Goal: Task Accomplishment & Management: Complete application form

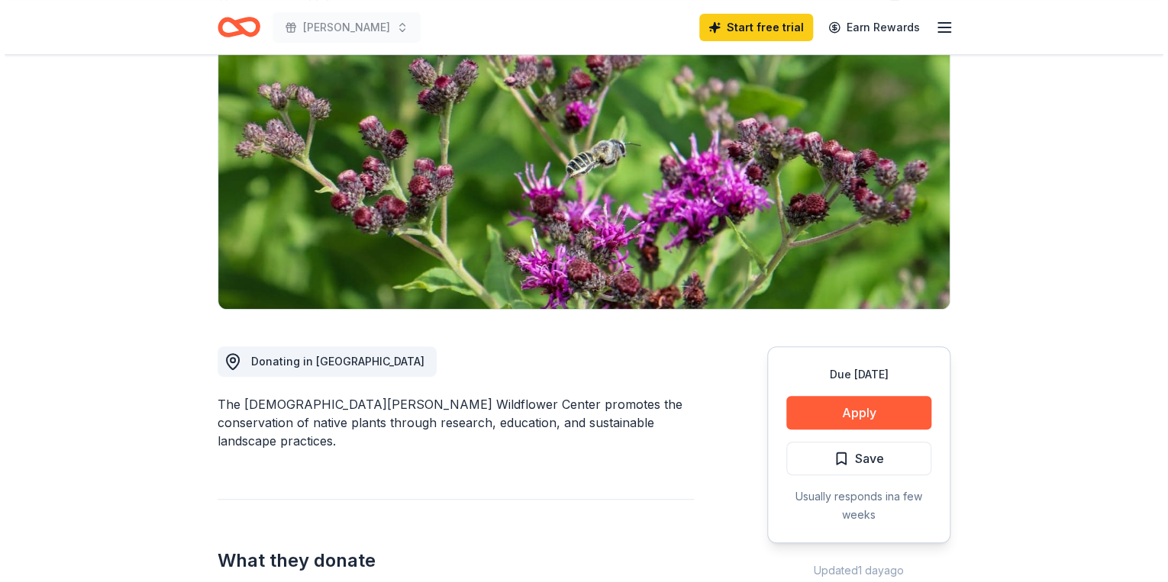
scroll to position [183, 0]
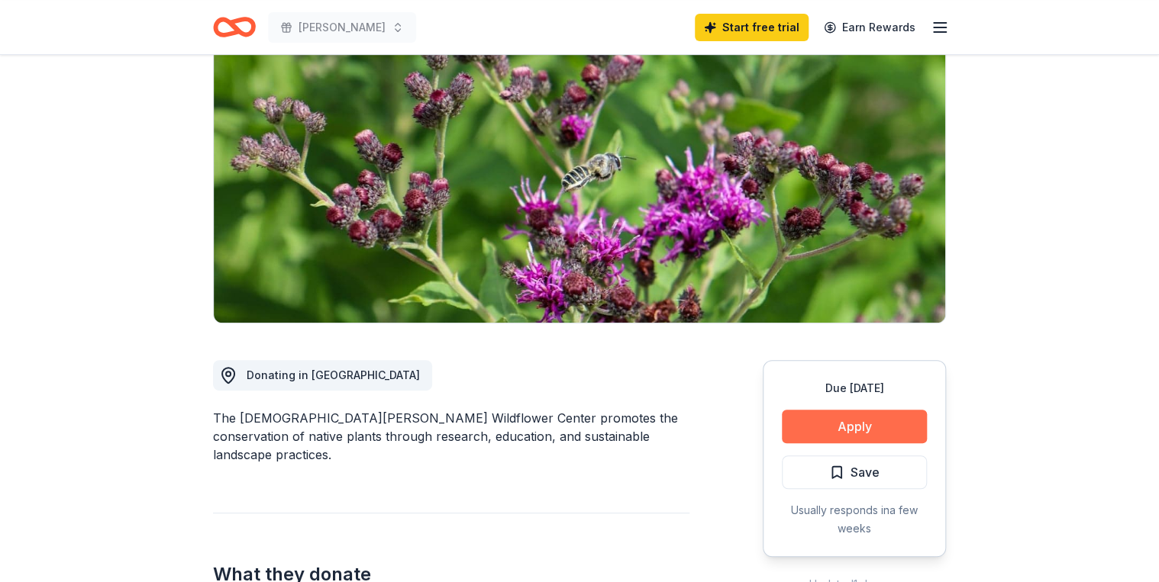
click at [844, 410] on button "Apply" at bounding box center [854, 427] width 145 height 34
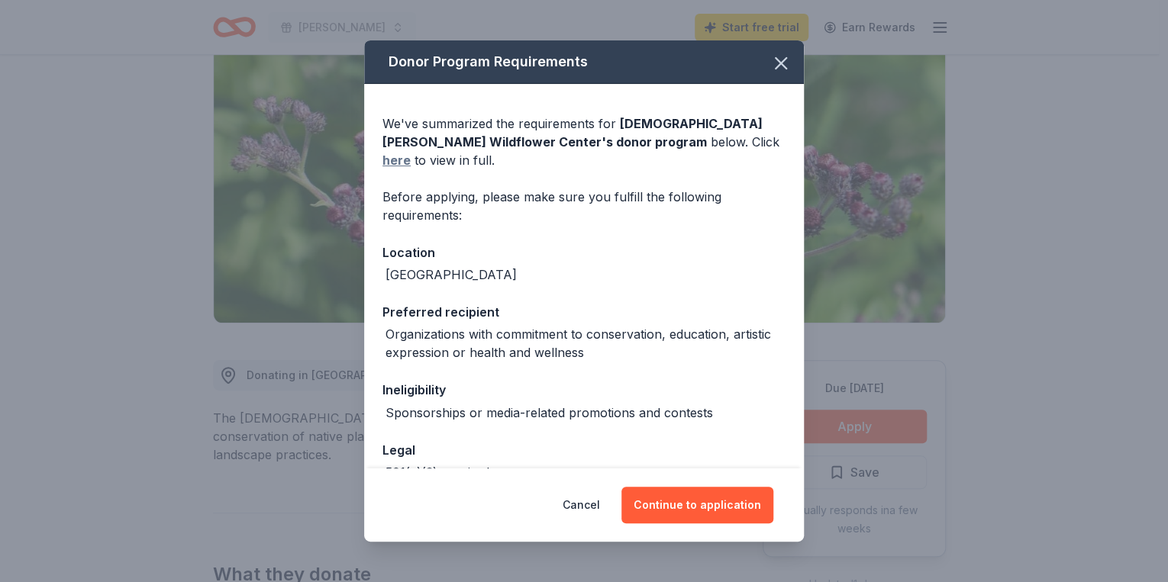
click at [411, 151] on link "here" at bounding box center [396, 160] width 28 height 18
click at [717, 514] on button "Continue to application" at bounding box center [697, 505] width 152 height 37
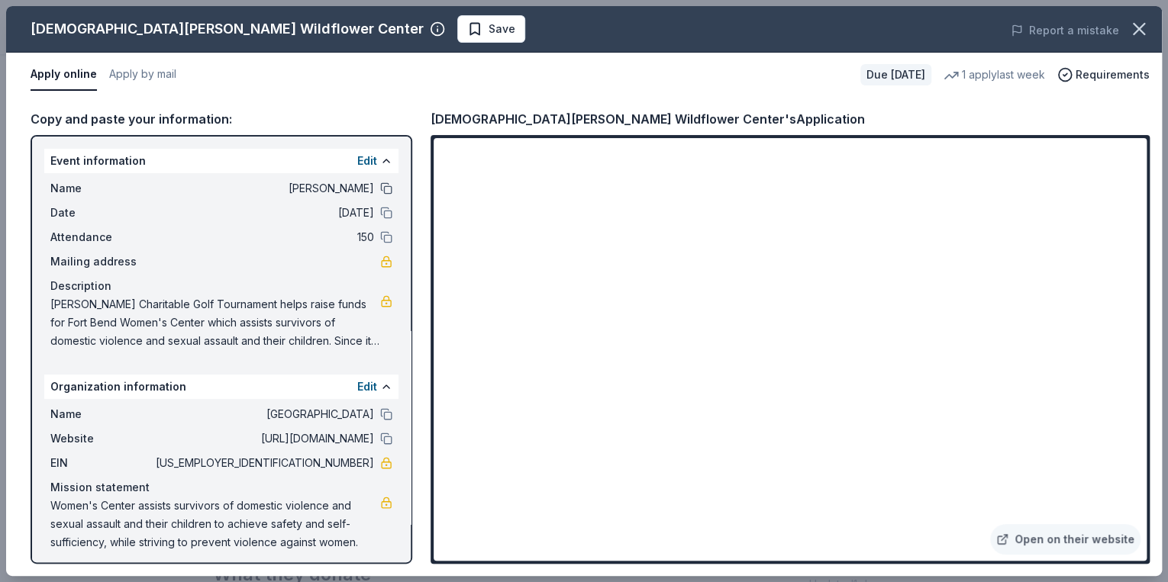
click at [380, 189] on button at bounding box center [386, 188] width 12 height 12
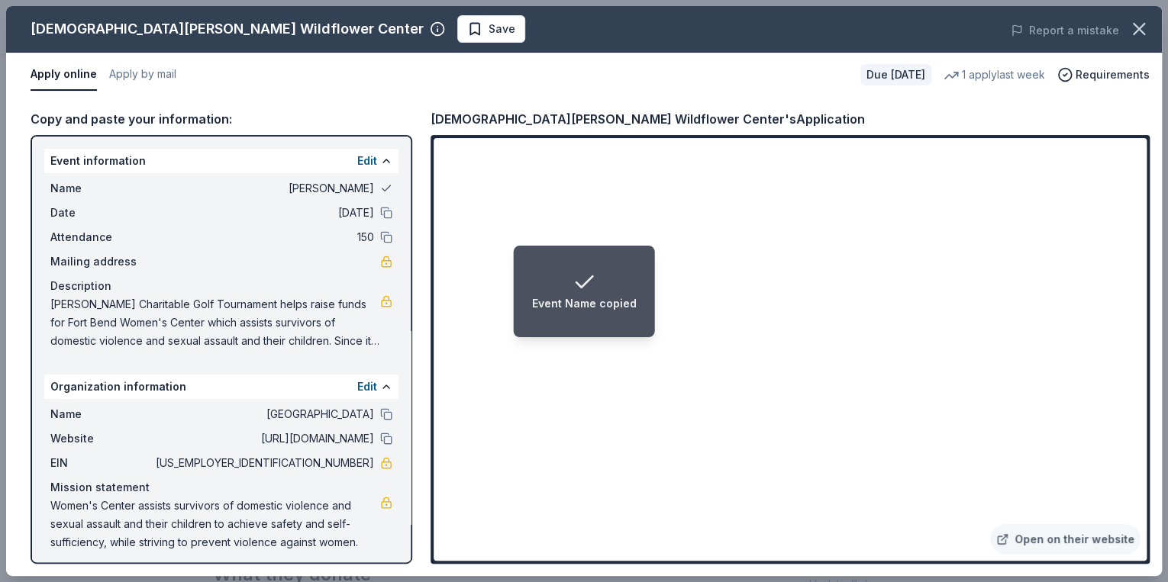
click at [380, 189] on button at bounding box center [386, 188] width 12 height 12
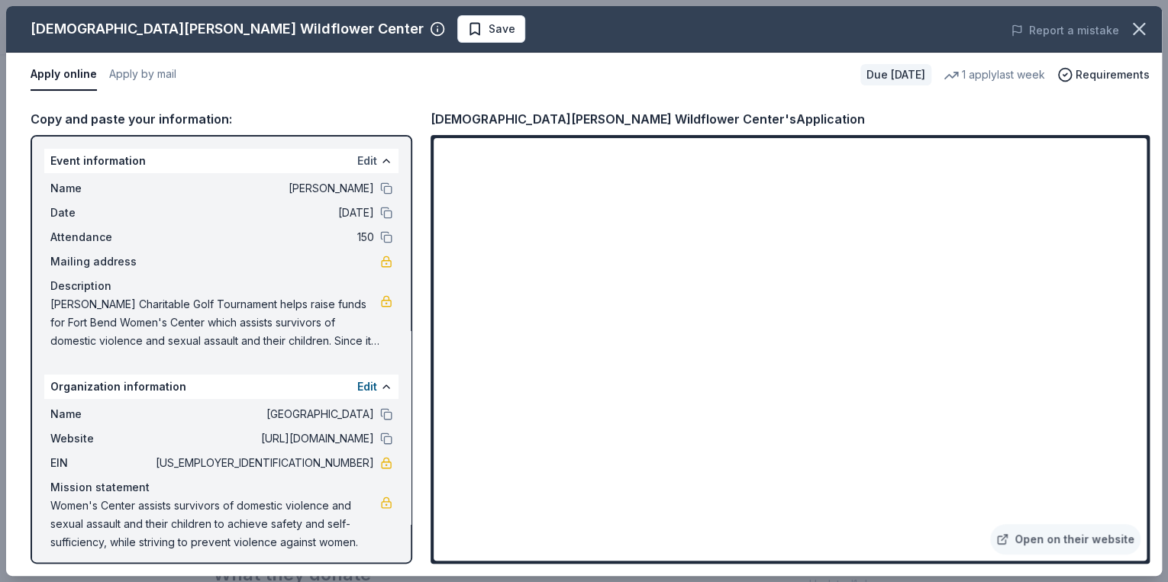
click at [366, 161] on button "Edit" at bounding box center [367, 161] width 20 height 18
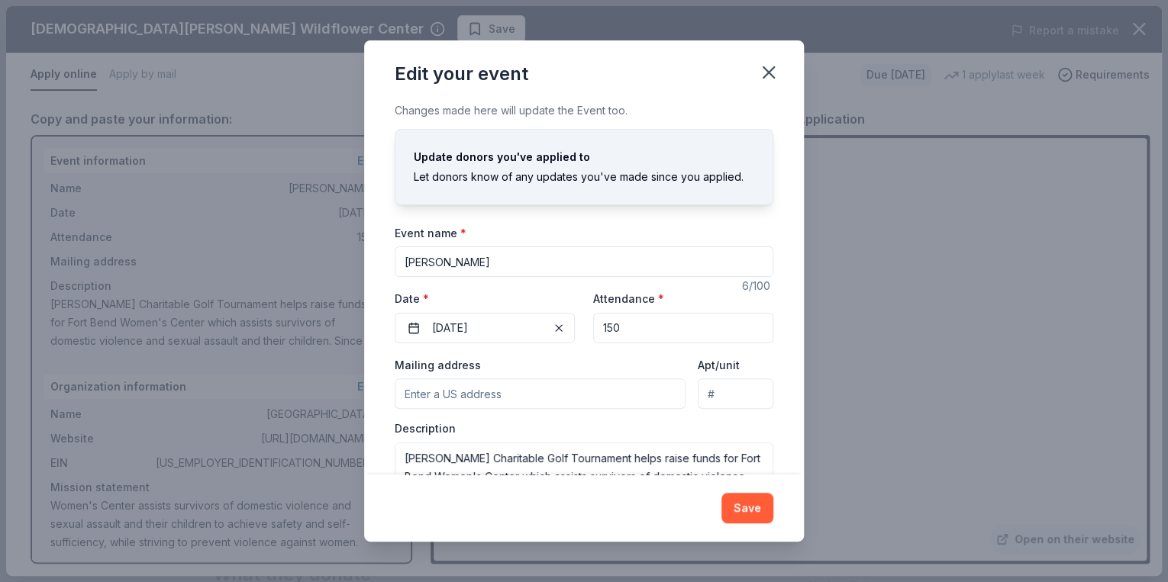
click at [451, 263] on input "[PERSON_NAME]" at bounding box center [584, 262] width 379 height 31
type input "G"
type input "Healing and Hope"
click at [621, 330] on input "150" at bounding box center [683, 328] width 180 height 31
type input "1"
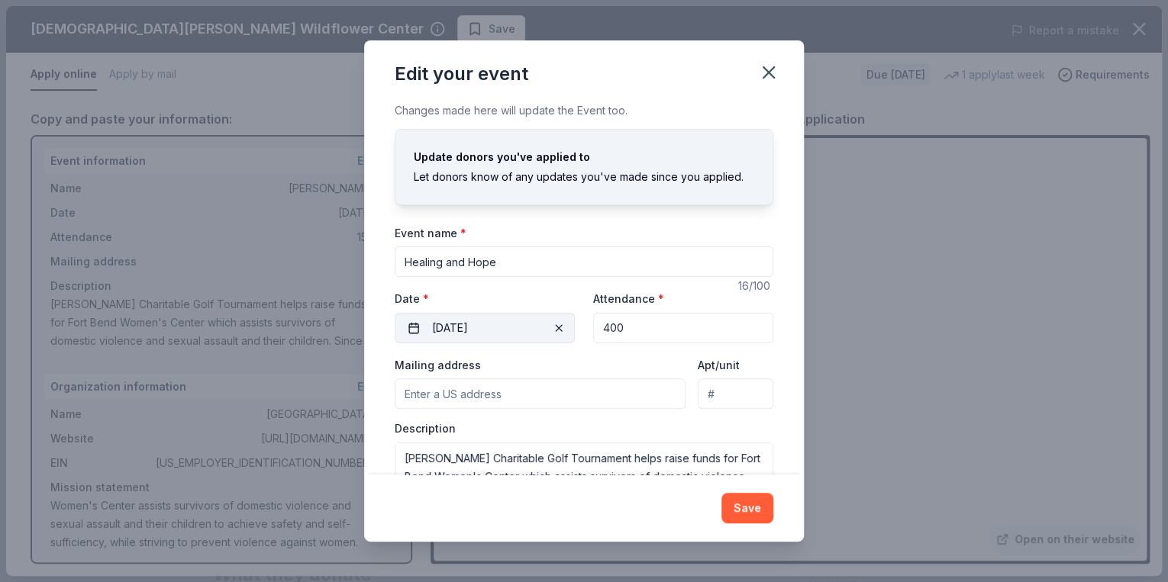
type input "400"
click at [488, 326] on button "[DATE]" at bounding box center [485, 328] width 180 height 31
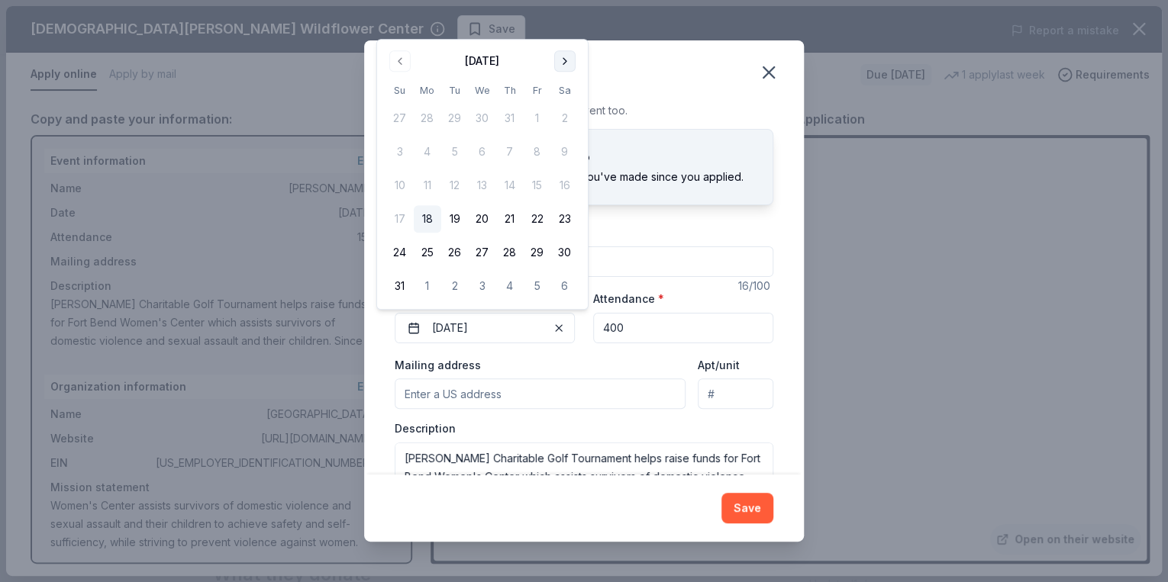
click at [559, 57] on button "Go to next month" at bounding box center [564, 60] width 21 height 21
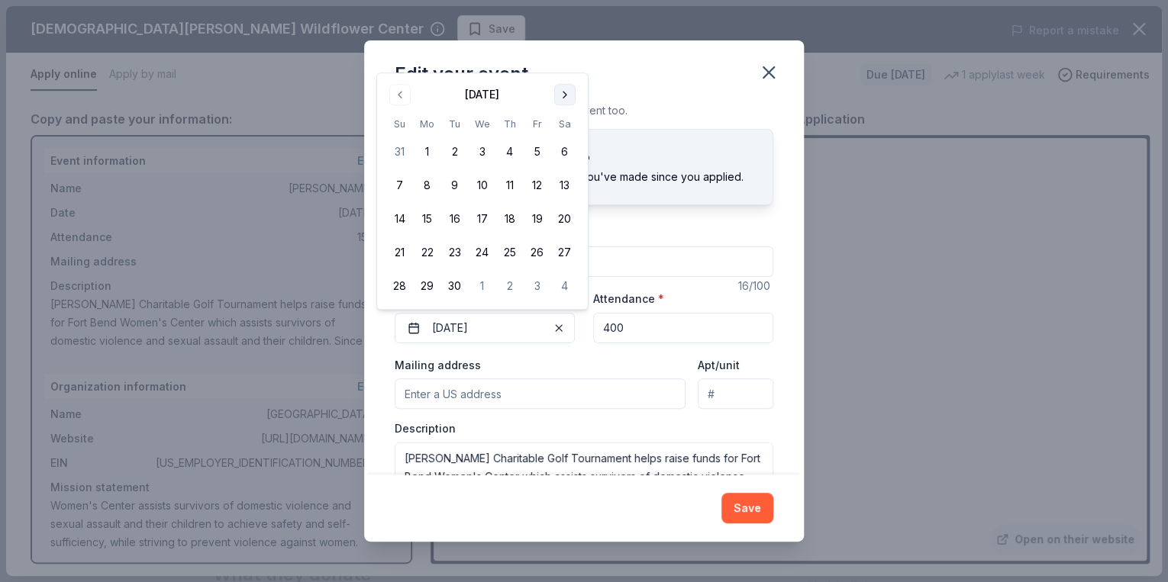
click at [565, 95] on button "Go to next month" at bounding box center [564, 94] width 21 height 21
click at [485, 217] on button "15" at bounding box center [482, 218] width 27 height 27
click at [833, 327] on div "Edit your event Changes made here will update the Event too. Update donors you'…" at bounding box center [584, 291] width 1168 height 582
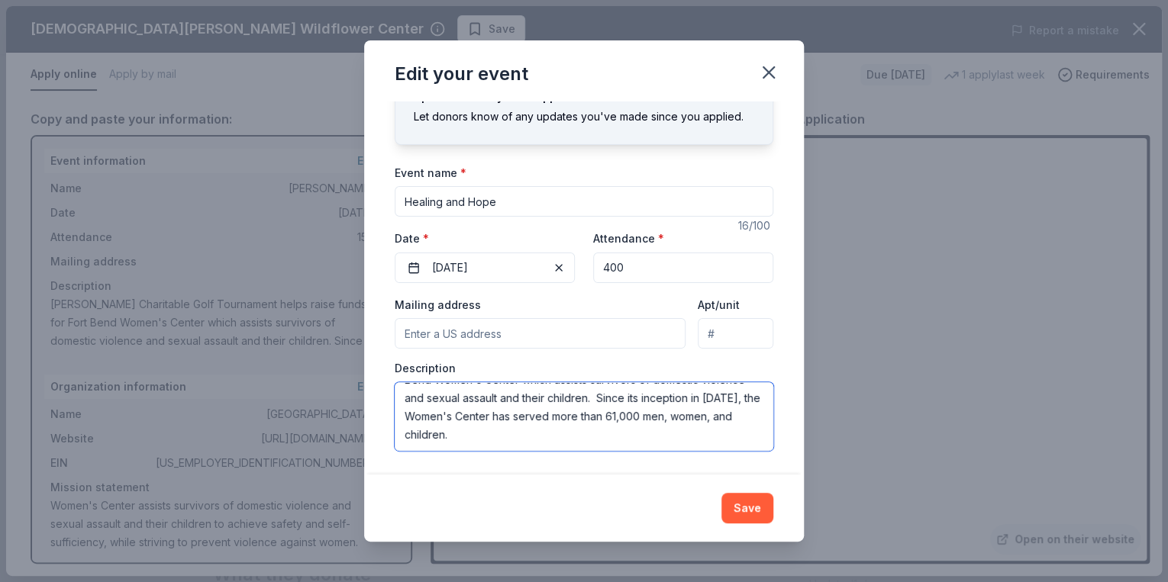
scroll to position [0, 0]
drag, startPoint x: 454, startPoint y: 437, endPoint x: 375, endPoint y: 355, distance: 114.4
click at [374, 358] on div "Changes made here will update the Event too. Update donors you've applied to Le…" at bounding box center [584, 289] width 440 height 374
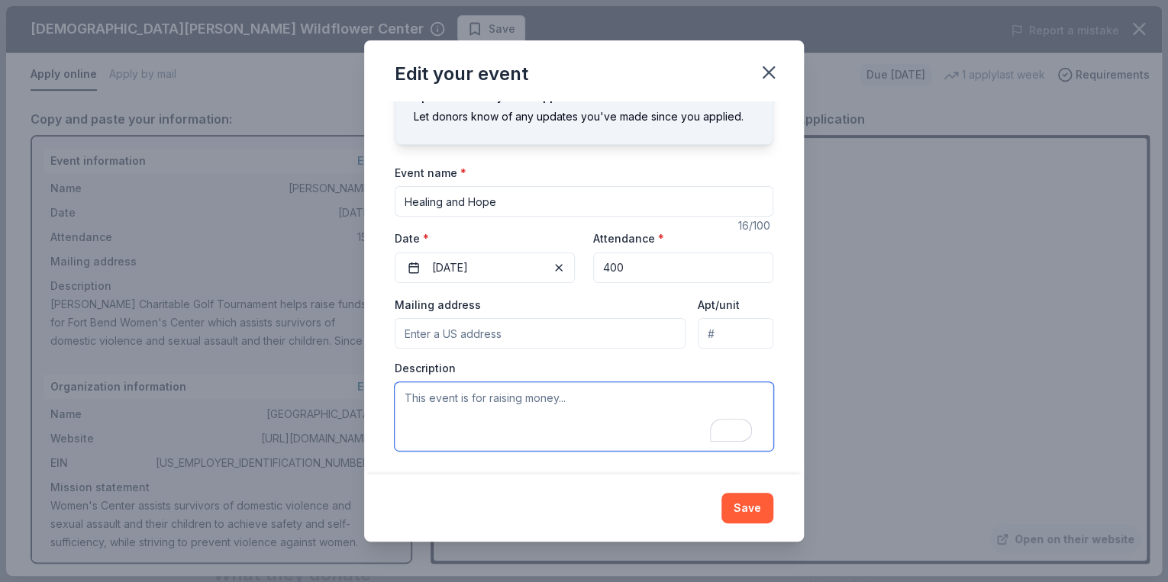
click at [542, 407] on textarea "To enrich screen reader interactions, please activate Accessibility in Grammarl…" at bounding box center [584, 416] width 379 height 69
paste textarea "Lore Ipsu Dolor’s Ametco adipisc elit seddoei tem inc 4ut Labore Etdolor & Magn…"
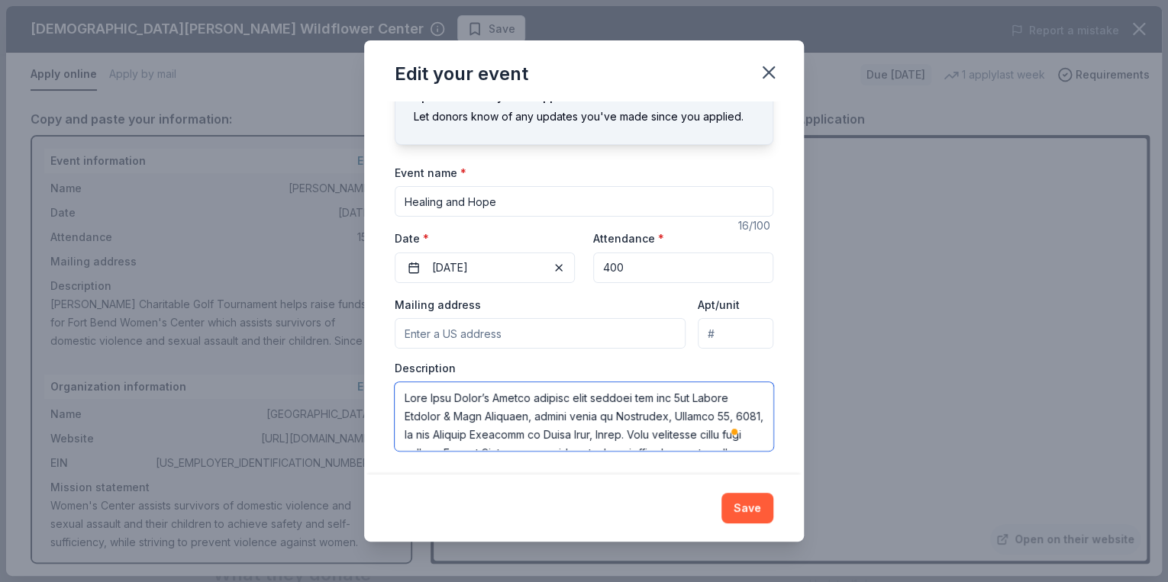
click at [540, 397] on textarea "To enrich screen reader interactions, please activate Accessibility in Grammarl…" at bounding box center [584, 416] width 379 height 69
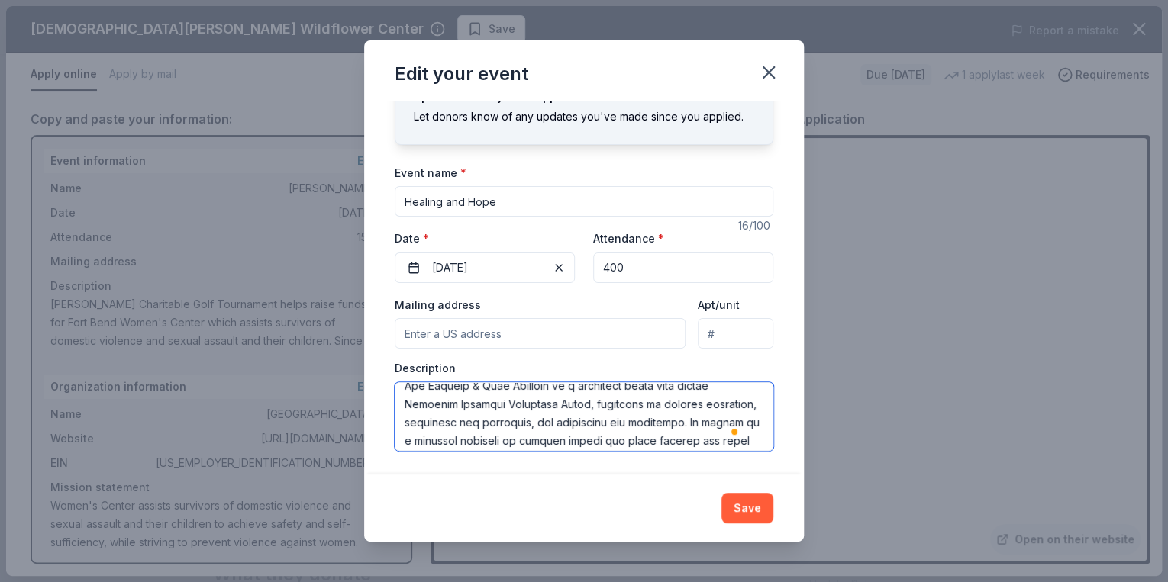
scroll to position [169, 0]
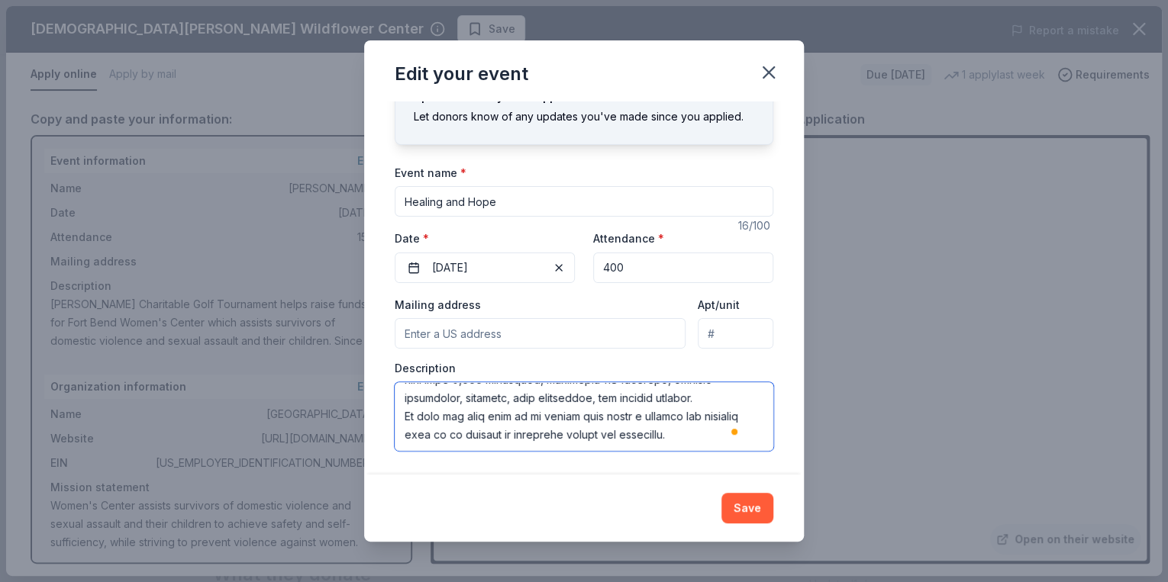
type textarea "Lore Ipsu Dolor’s Ametco adipisc elit seddoei tem inc 4ut Labore Etdolor & Magn…"
click at [472, 326] on input "Mailing address" at bounding box center [540, 333] width 291 height 31
type input "[STREET_ADDRESS]"
click at [740, 516] on button "Save" at bounding box center [747, 508] width 52 height 31
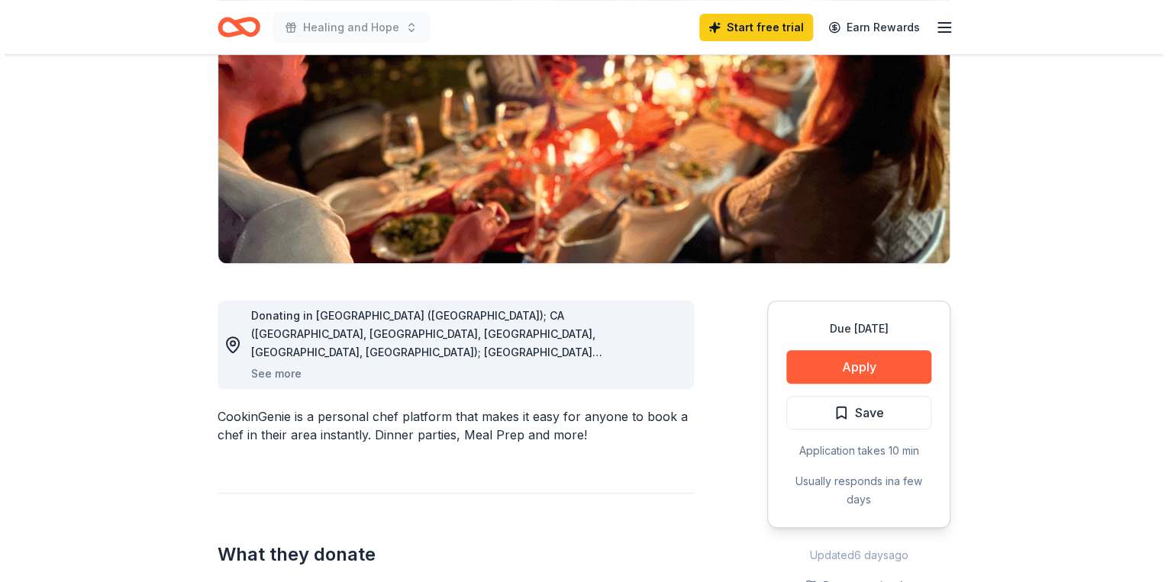
scroll to position [244, 0]
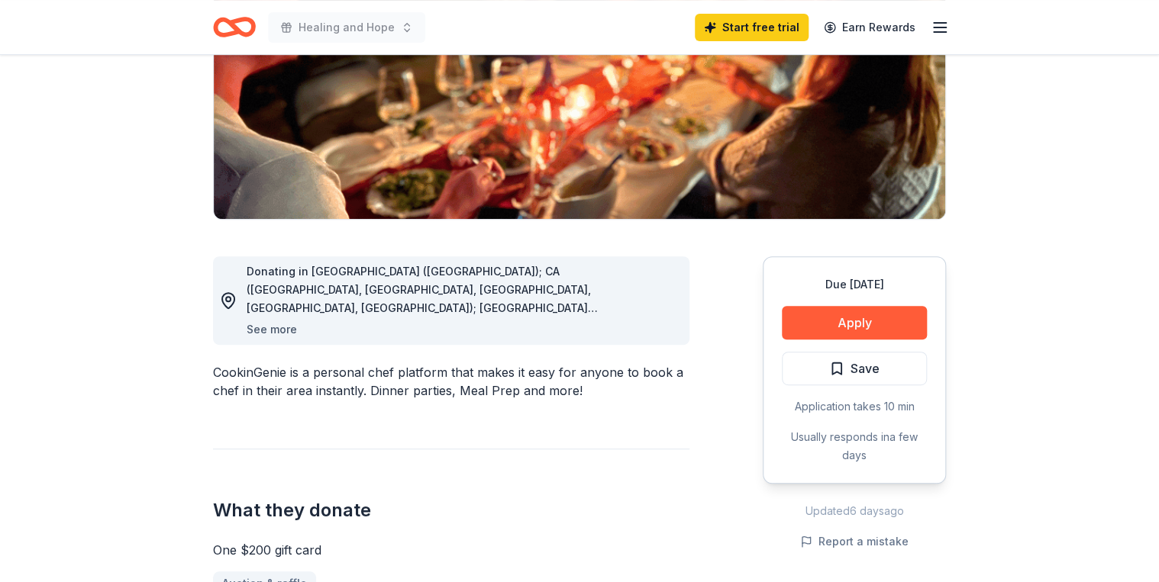
click at [282, 330] on button "See more" at bounding box center [272, 330] width 50 height 18
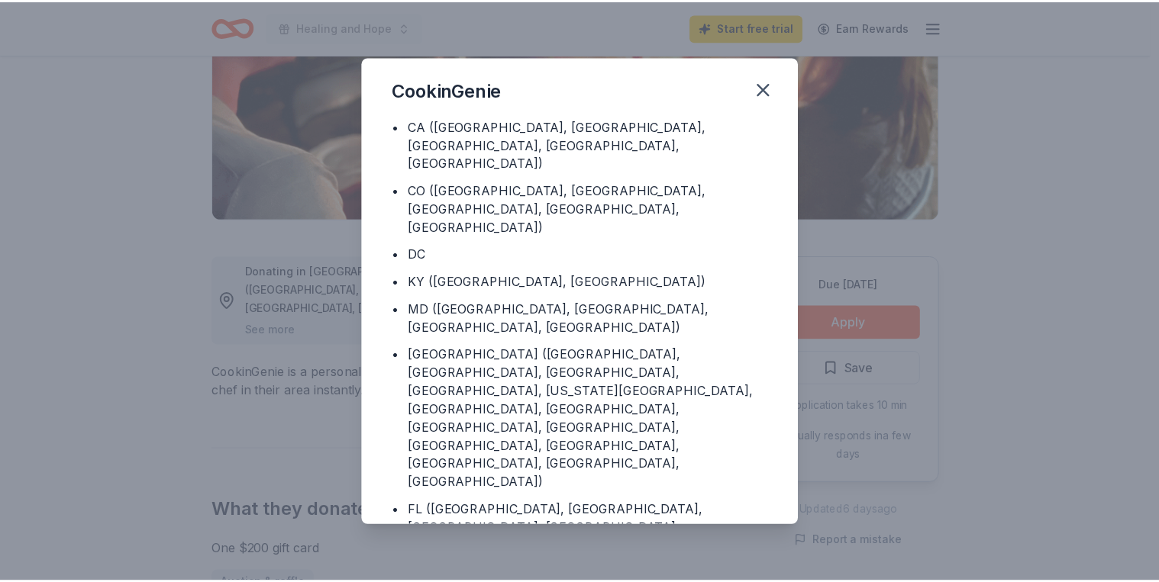
scroll to position [160, 0]
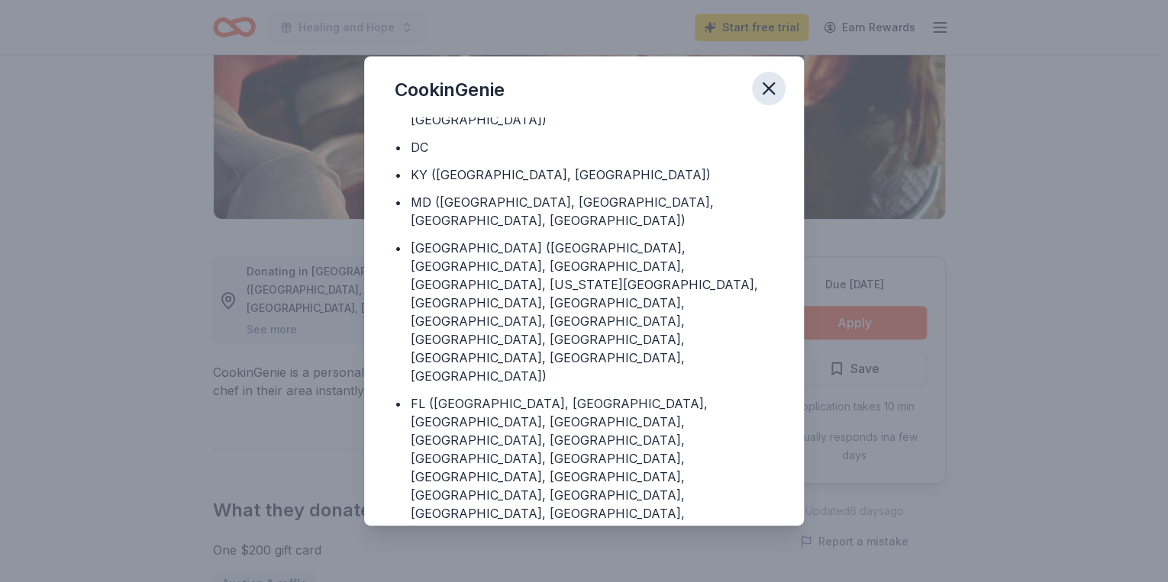
click at [763, 85] on icon "button" at bounding box center [768, 88] width 21 height 21
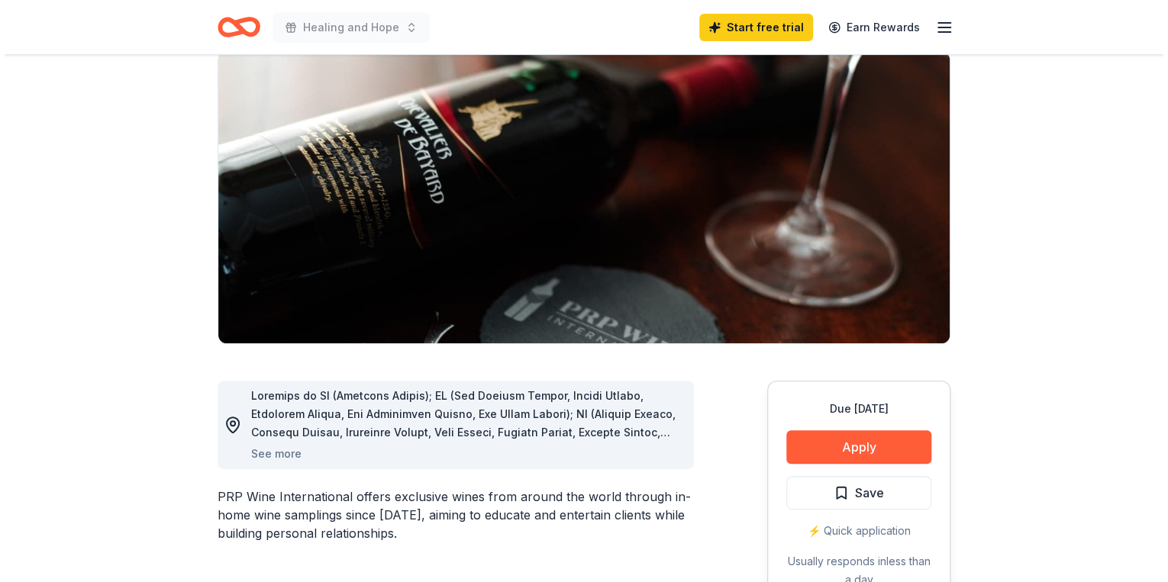
scroll to position [183, 0]
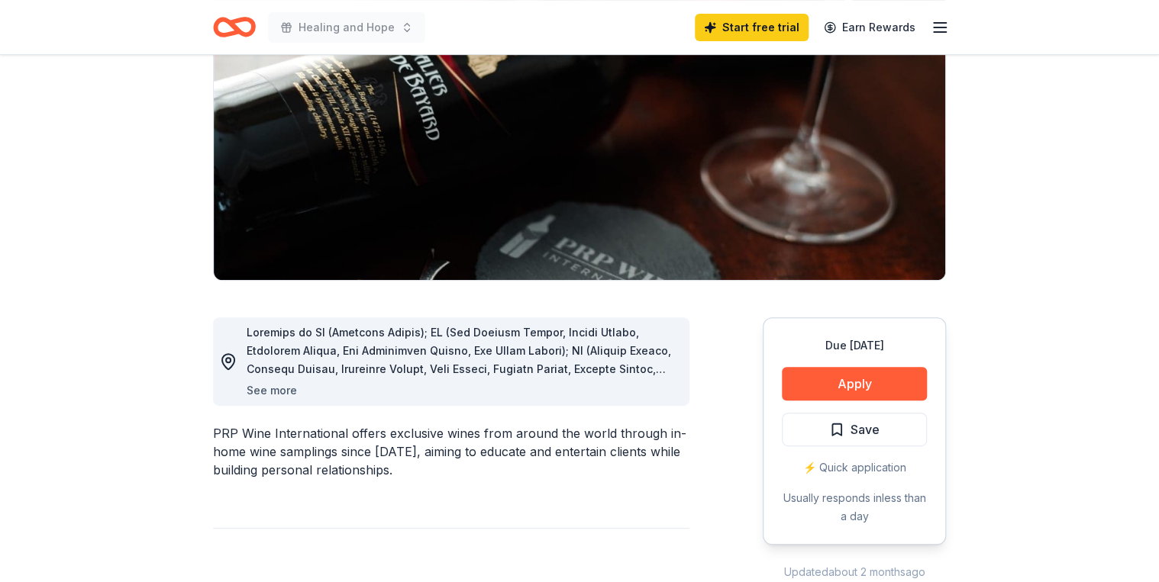
click at [276, 385] on button "See more" at bounding box center [272, 391] width 50 height 18
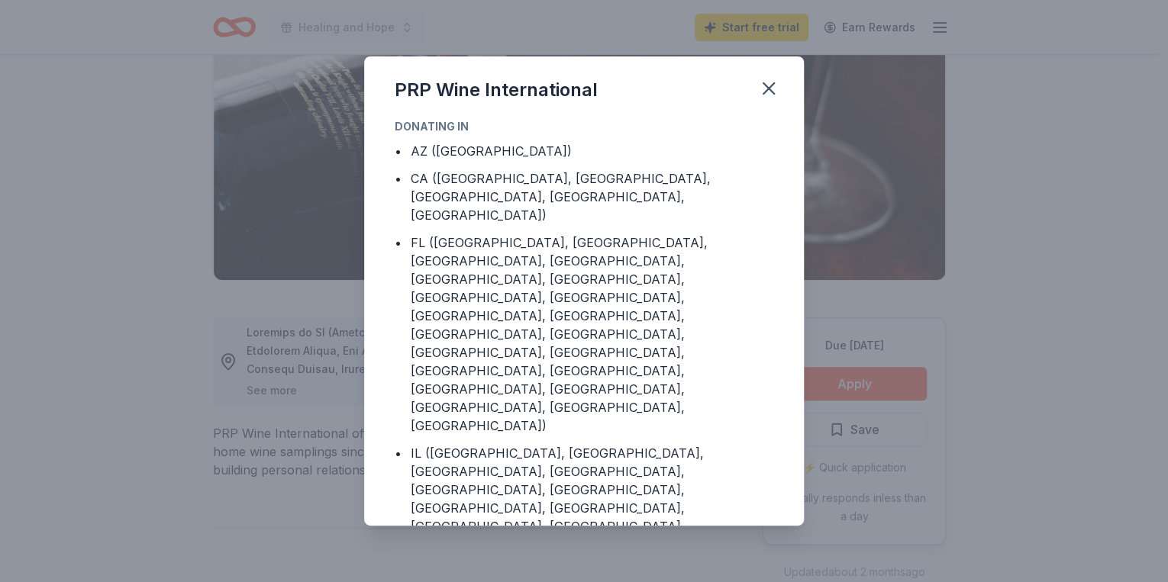
click at [276, 392] on div "PRP Wine International Donating in • AZ (Maricopa County) • CA (Los Angeles Cou…" at bounding box center [584, 291] width 1168 height 582
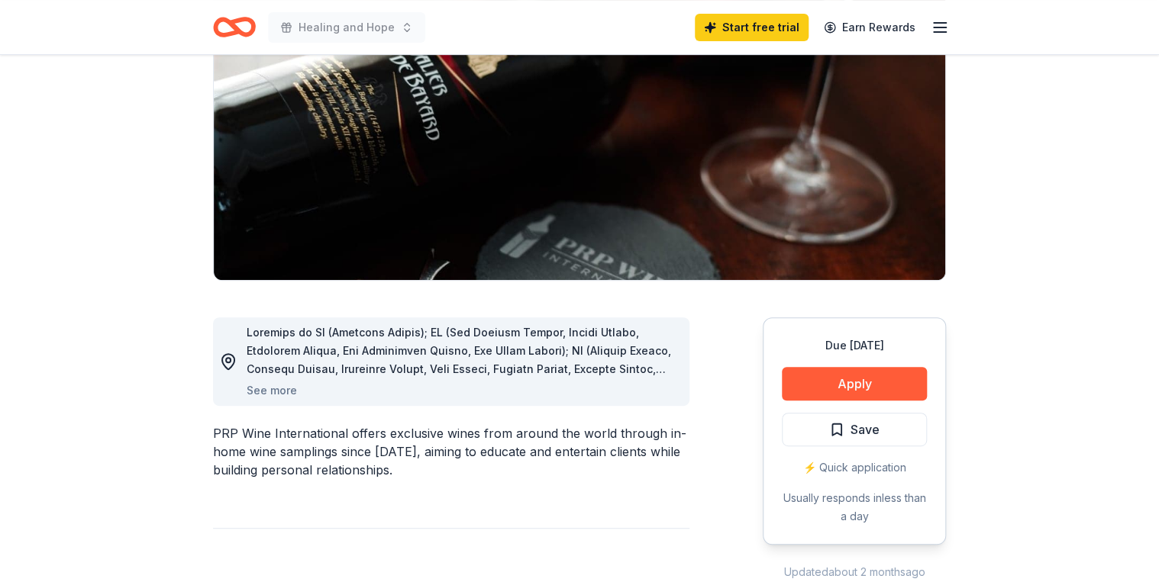
click at [275, 392] on button "See more" at bounding box center [272, 391] width 50 height 18
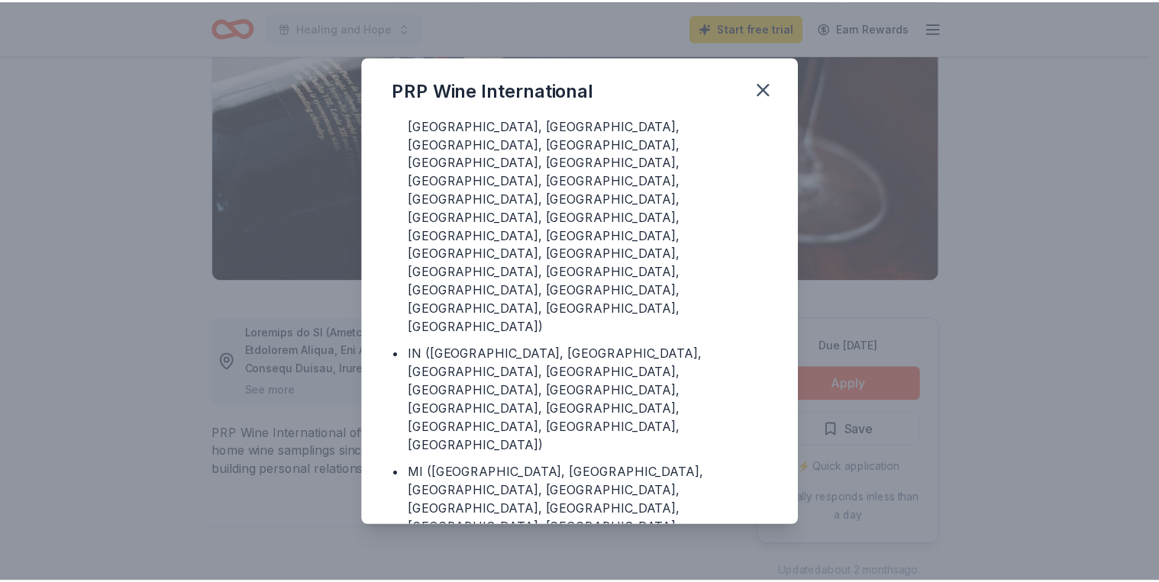
scroll to position [398, 0]
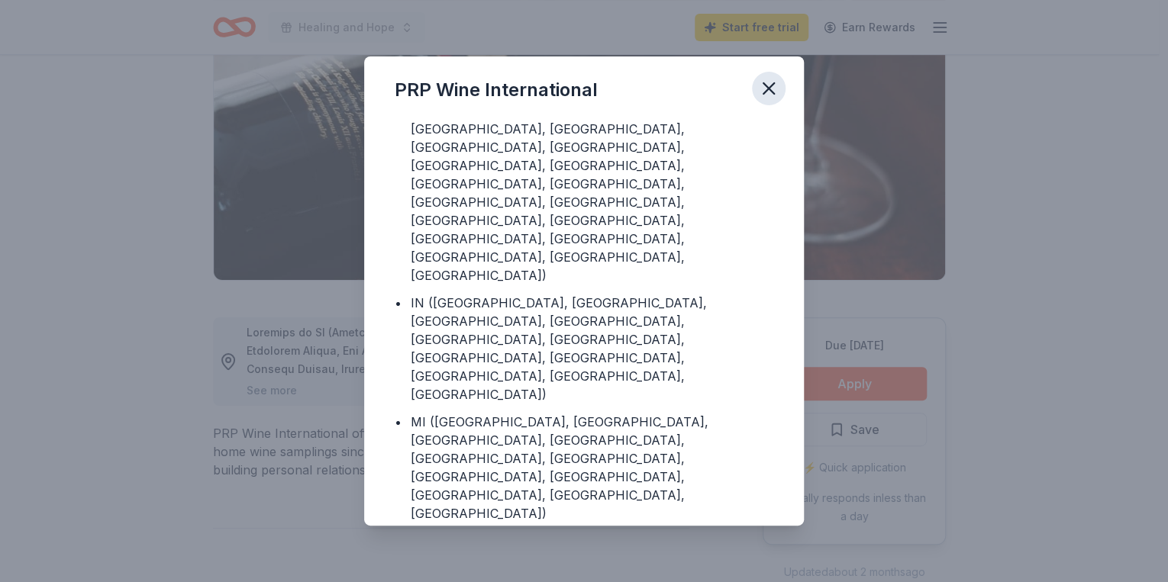
drag, startPoint x: 761, startPoint y: 82, endPoint x: 830, endPoint y: 50, distance: 76.1
click at [763, 82] on icon "button" at bounding box center [768, 88] width 21 height 21
